Goal: Use online tool/utility

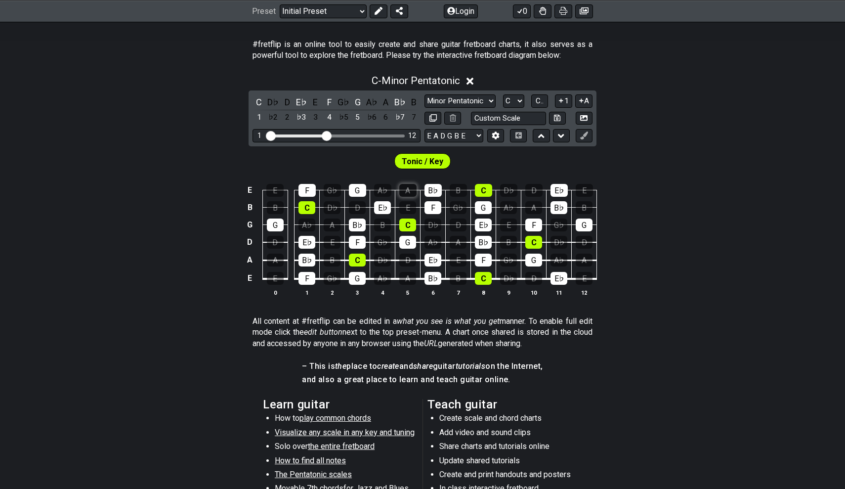
scroll to position [142, 0]
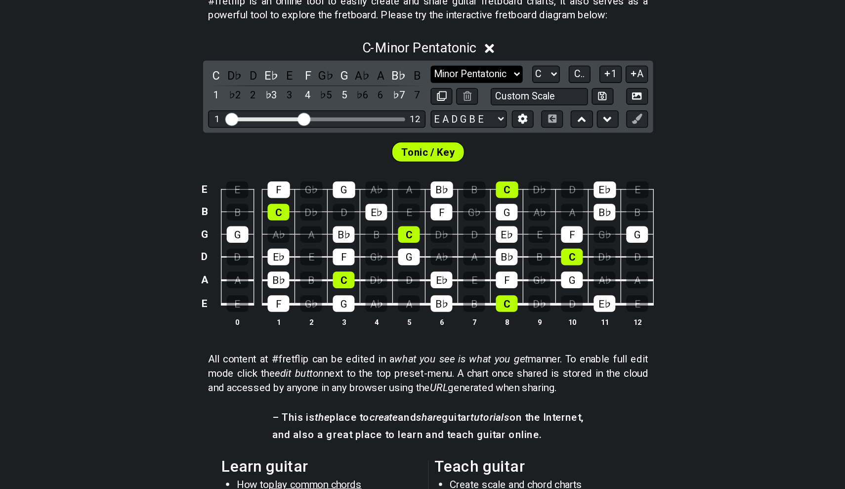
select select "Major / [PERSON_NAME]"
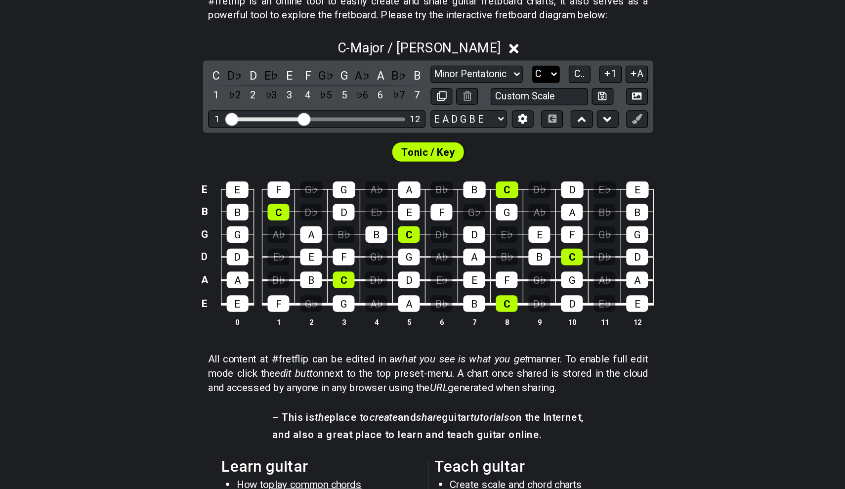
select select "E"
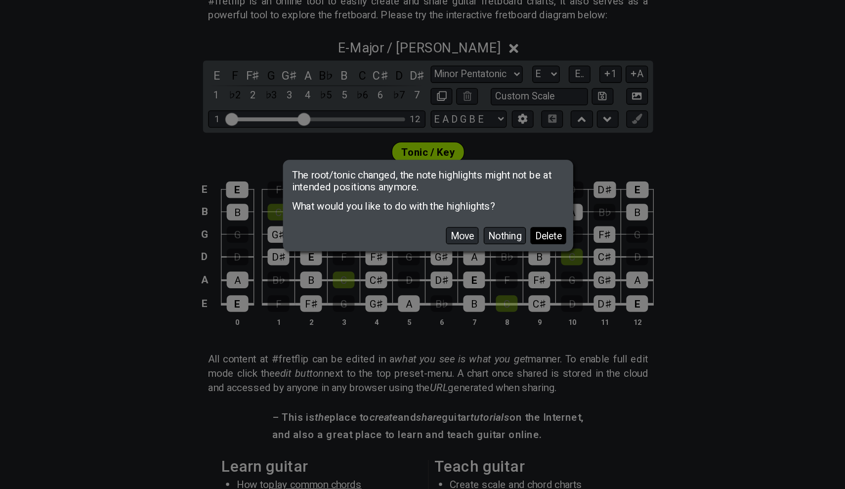
click at [502, 261] on button "Delete" at bounding box center [516, 267] width 28 height 13
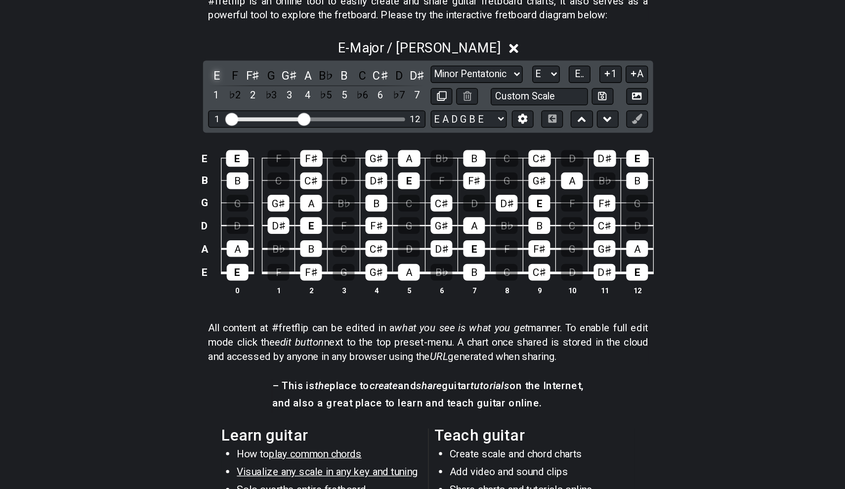
click at [253, 137] on div "E" at bounding box center [259, 143] width 13 height 13
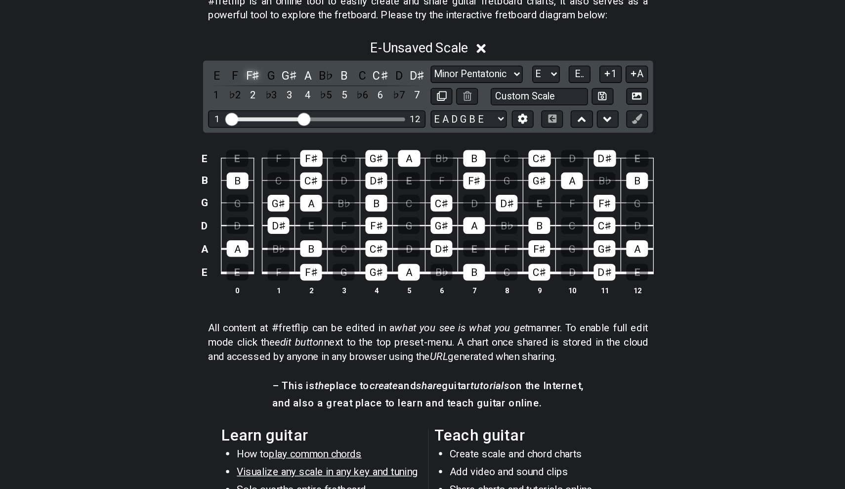
click at [281, 137] on div "F♯" at bounding box center [287, 143] width 13 height 13
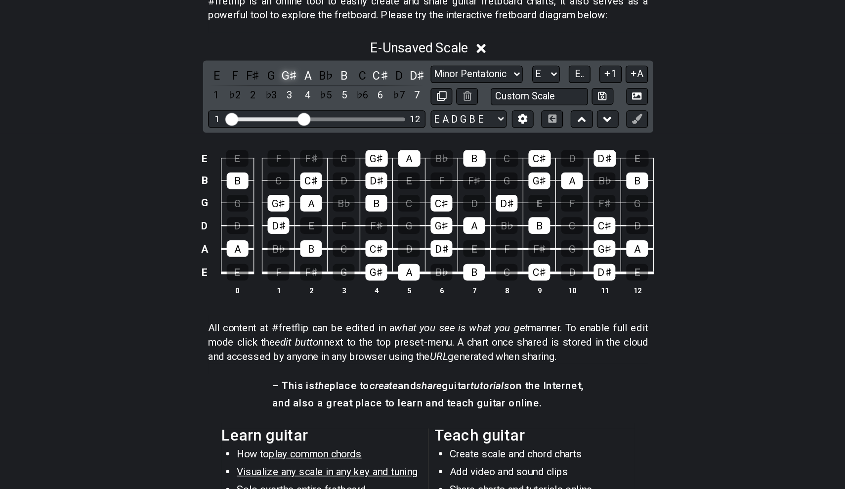
click at [309, 137] on div "G♯" at bounding box center [315, 143] width 13 height 13
click at [323, 137] on div "A" at bounding box center [329, 143] width 13 height 13
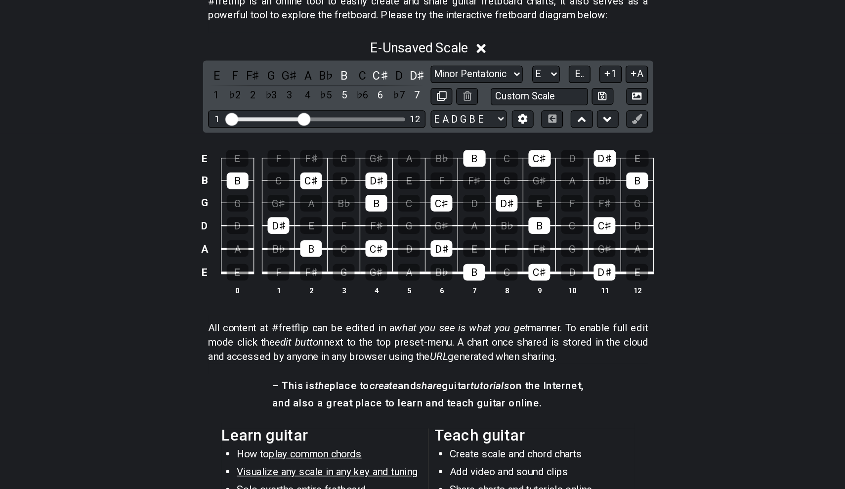
click at [274, 137] on div "E F F♯ G G♯ A B♭ B C C♯ D D♯ 1 ♭2 2 ♭3 3 4 ♭5 5 ♭6 6 ♭7 7" at bounding box center [337, 151] width 168 height 29
click at [351, 137] on div "B" at bounding box center [357, 143] width 13 height 13
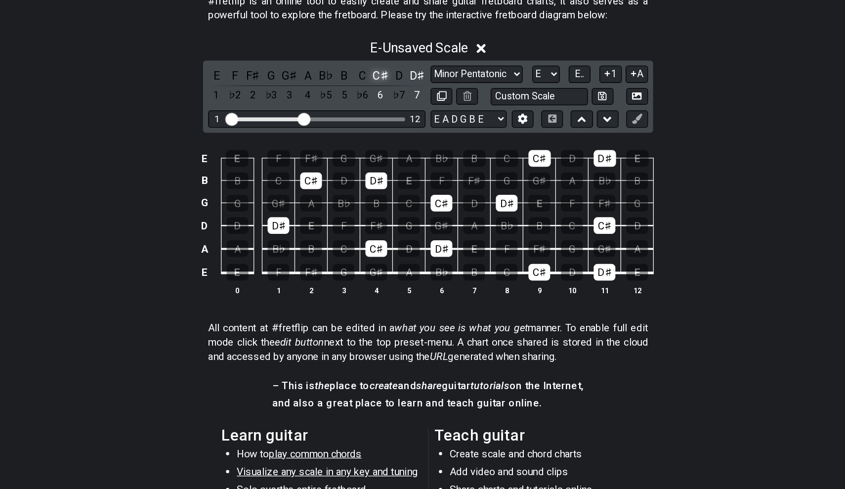
click at [380, 137] on div "C♯" at bounding box center [386, 143] width 13 height 13
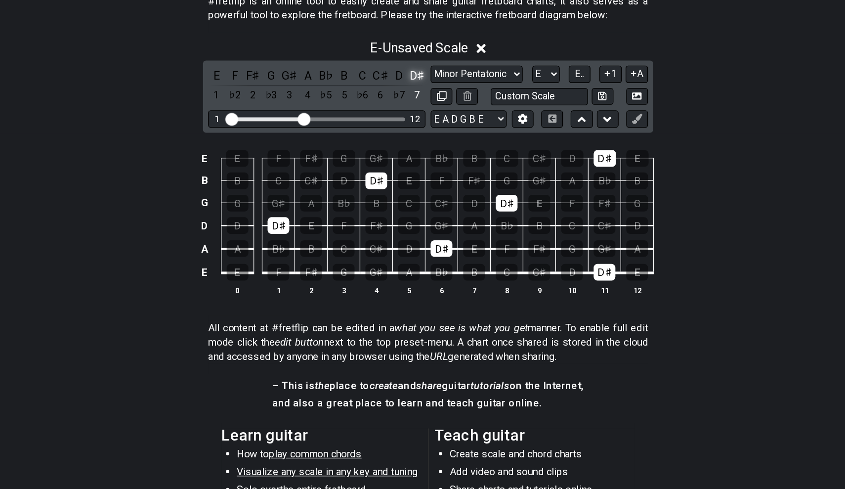
click at [408, 137] on div "D♯" at bounding box center [414, 143] width 13 height 13
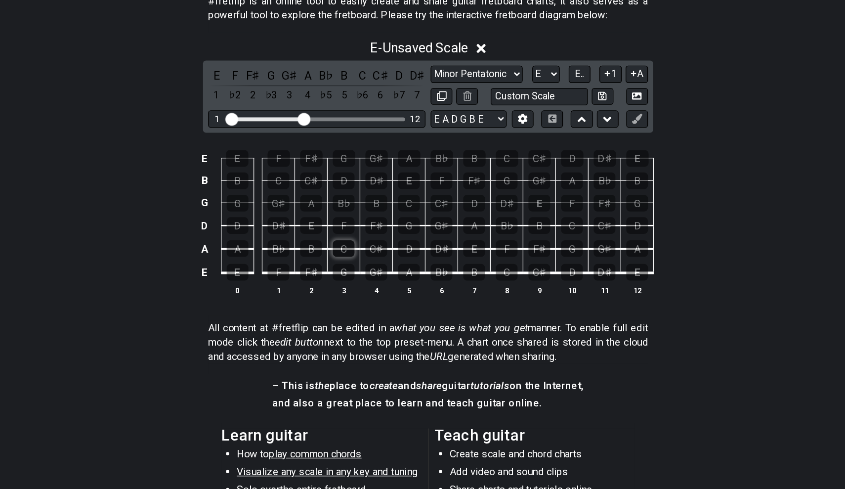
scroll to position [128, 0]
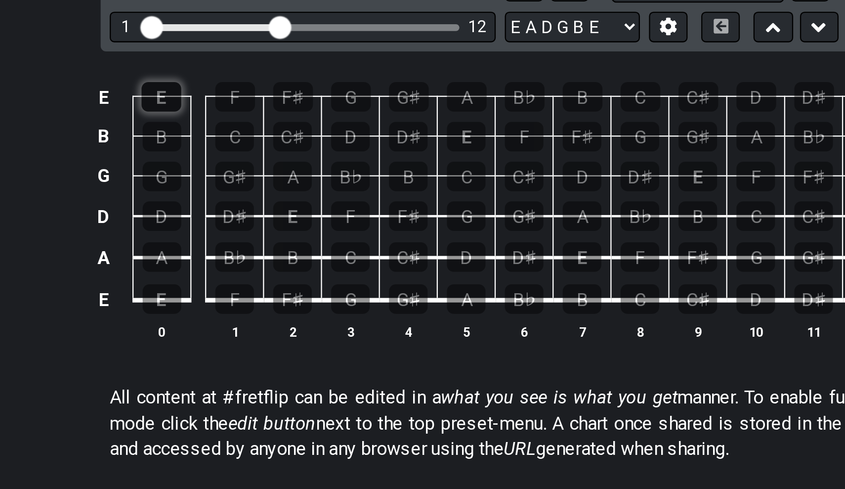
click at [266, 216] on div "E" at bounding box center [274, 222] width 17 height 13
click at [324, 216] on div "F♯" at bounding box center [332, 222] width 17 height 13
click at [374, 216] on div "G♯" at bounding box center [382, 222] width 17 height 13
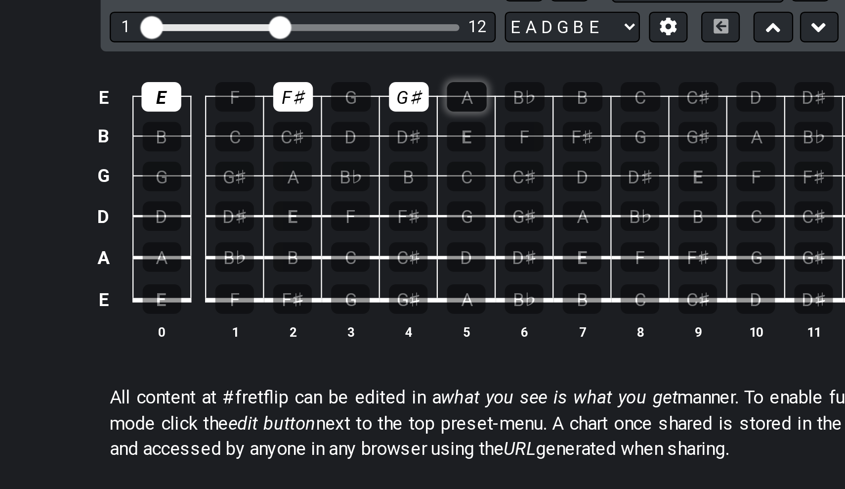
click at [399, 216] on div "A" at bounding box center [407, 222] width 17 height 13
click at [450, 216] on div "B" at bounding box center [458, 222] width 17 height 13
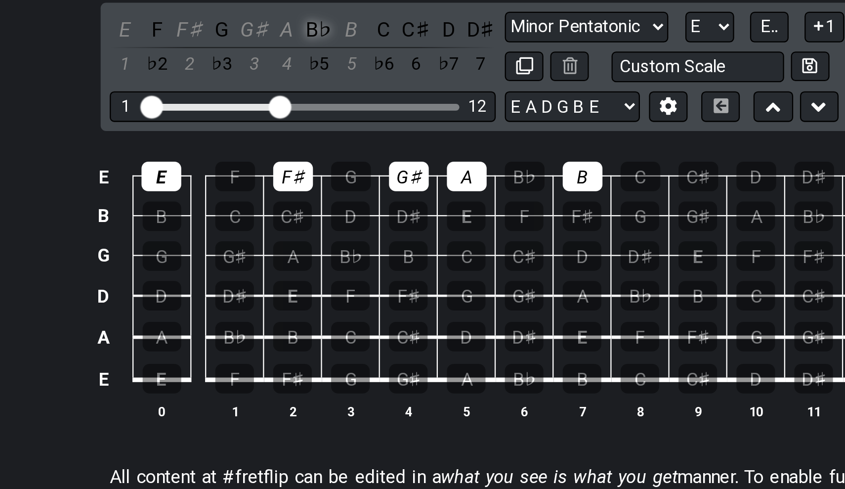
click at [337, 152] on div "B♭" at bounding box center [343, 158] width 13 height 13
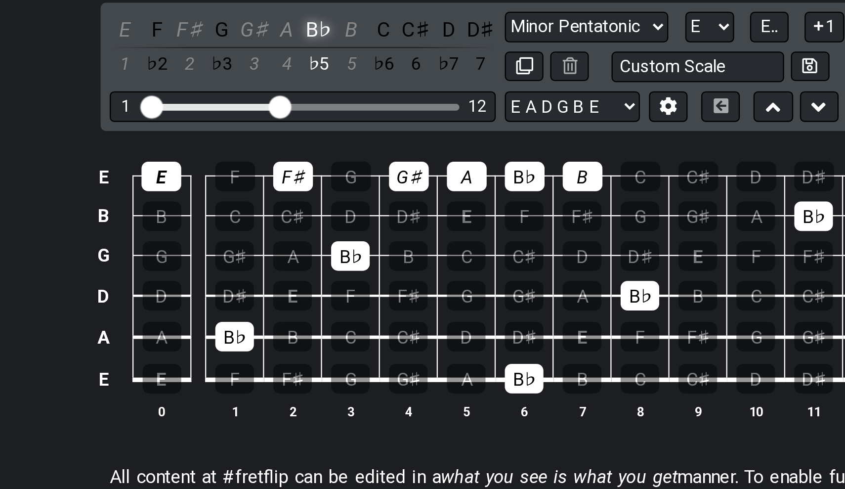
click at [337, 152] on div "B♭" at bounding box center [343, 158] width 13 height 13
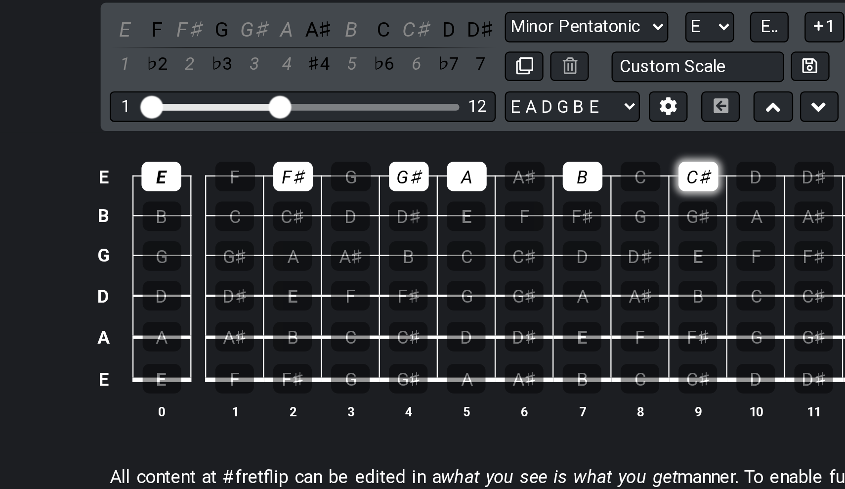
click at [500, 216] on div "C♯" at bounding box center [508, 222] width 17 height 13
click at [551, 216] on div "D♯" at bounding box center [559, 222] width 17 height 13
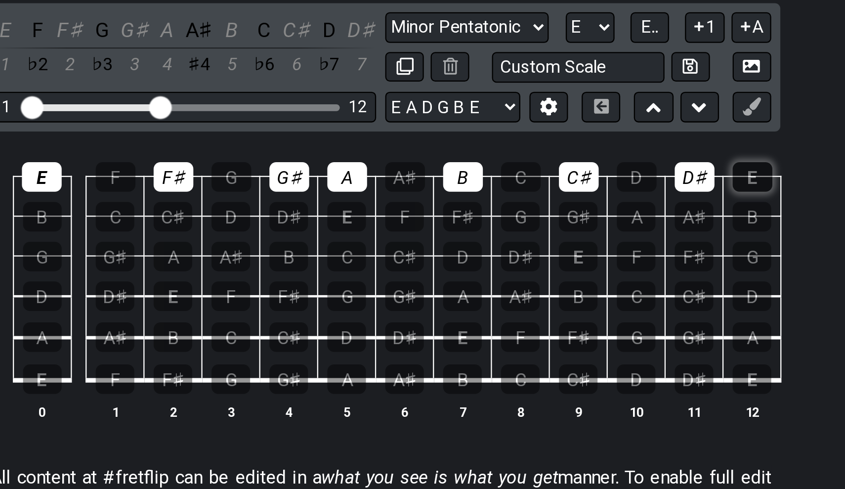
click at [576, 216] on div "E" at bounding box center [584, 222] width 17 height 13
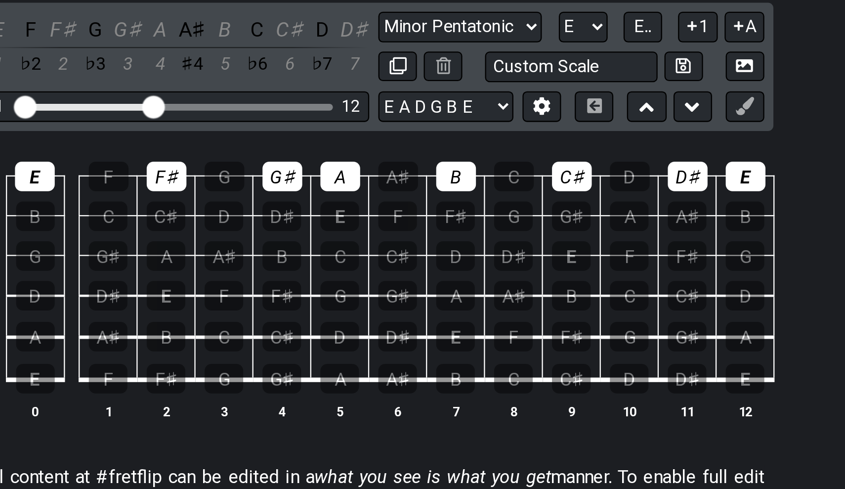
scroll to position [159, 0]
